Goal: Task Accomplishment & Management: Manage account settings

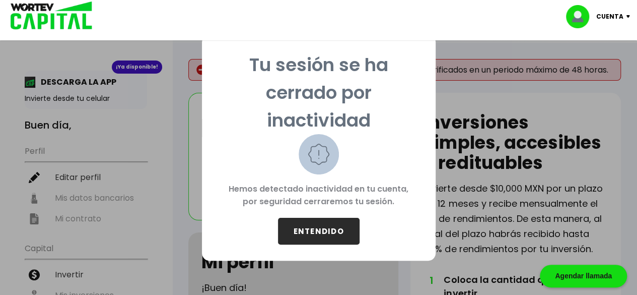
click at [310, 228] on button "ENTENDIDO" at bounding box center [319, 231] width 82 height 27
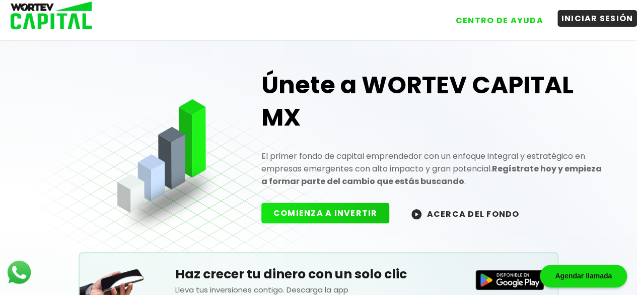
click at [600, 20] on button "INICIAR SESIÓN" at bounding box center [598, 18] width 80 height 17
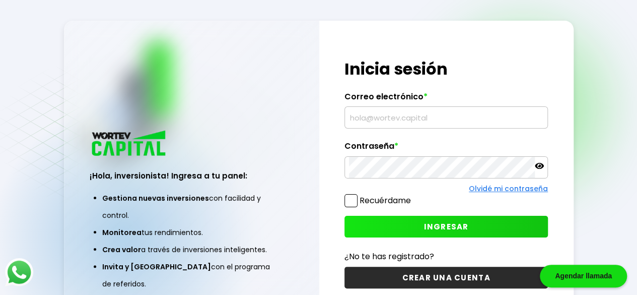
type input "[EMAIL_ADDRESS][DOMAIN_NAME]"
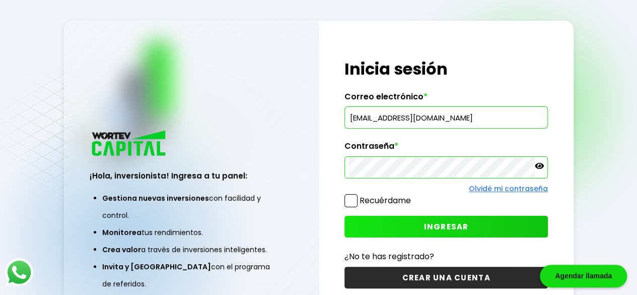
click at [539, 165] on icon at bounding box center [539, 166] width 9 height 6
click at [467, 225] on button "INGRESAR" at bounding box center [445, 227] width 203 height 22
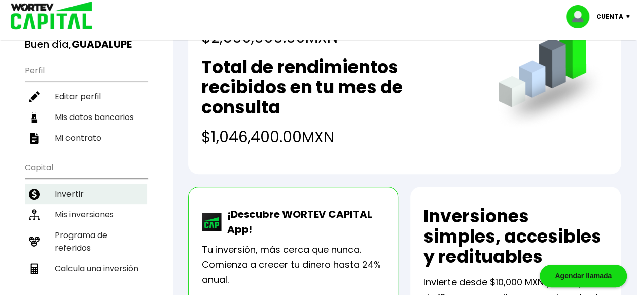
scroll to position [101, 0]
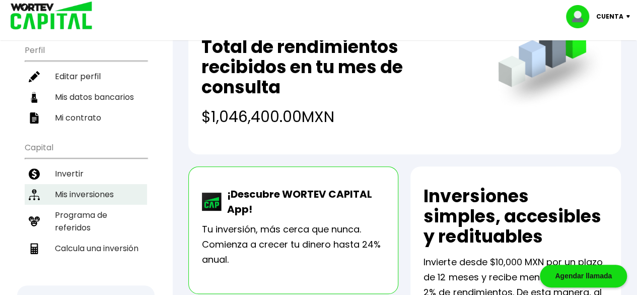
click at [91, 187] on li "Mis inversiones" at bounding box center [86, 194] width 122 height 21
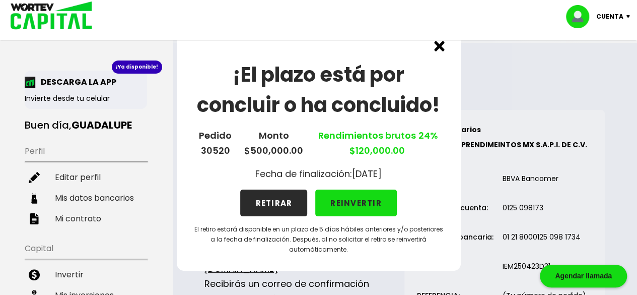
click at [362, 202] on button "REINVERTIR" at bounding box center [356, 202] width 82 height 27
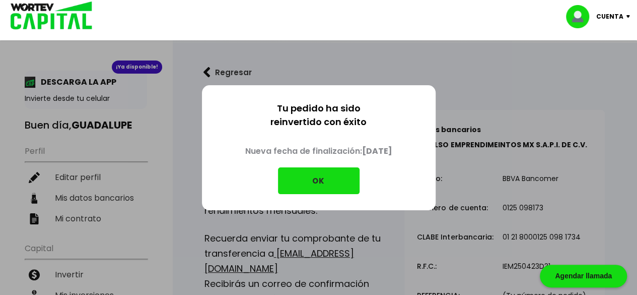
click at [323, 180] on button "OK" at bounding box center [319, 180] width 82 height 27
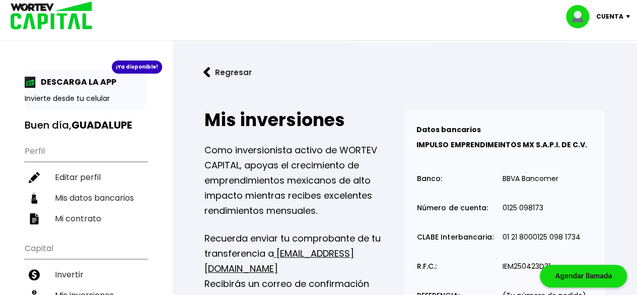
click at [207, 72] on img at bounding box center [206, 72] width 7 height 11
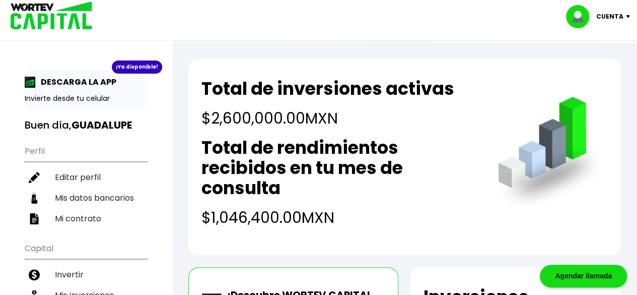
click at [625, 15] on img at bounding box center [631, 16] width 14 height 3
click at [428, 197] on h2 "Total de rendimientos recibidos en tu mes de consulta" at bounding box center [339, 167] width 276 height 60
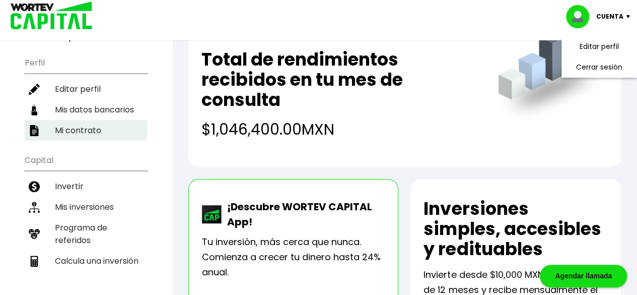
scroll to position [101, 0]
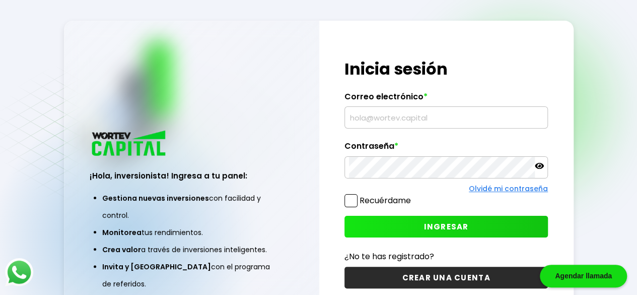
scroll to position [50, 0]
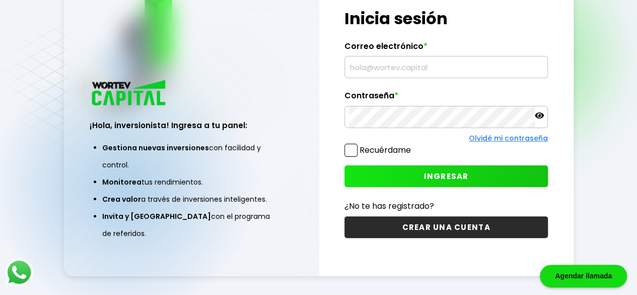
type input "[EMAIL_ADDRESS][DOMAIN_NAME]"
click at [478, 174] on button "INGRESAR" at bounding box center [445, 176] width 203 height 22
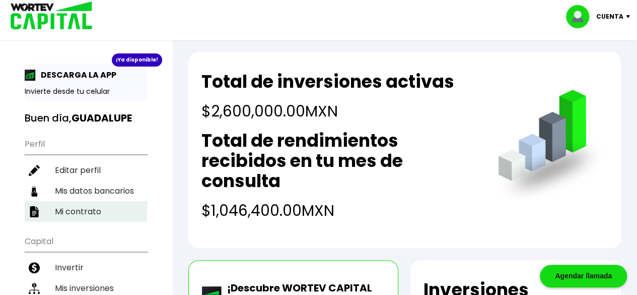
scroll to position [101, 0]
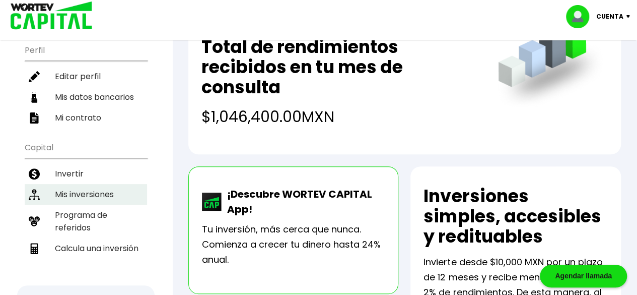
click at [107, 188] on li "Mis inversiones" at bounding box center [86, 194] width 122 height 21
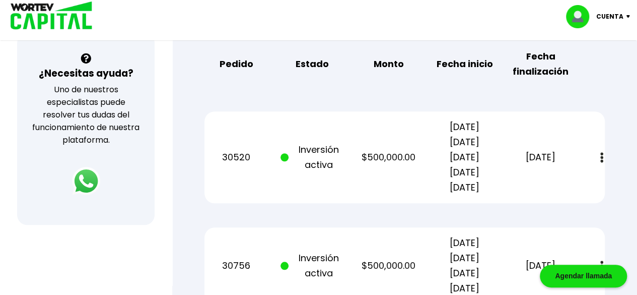
scroll to position [50, 0]
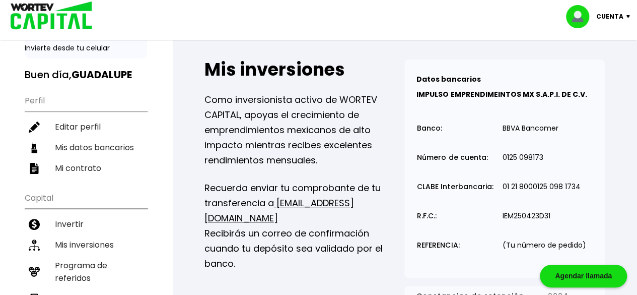
click at [629, 16] on img at bounding box center [631, 16] width 14 height 3
click at [609, 67] on li "Cerrar sesión" at bounding box center [599, 67] width 81 height 21
